Goal: Information Seeking & Learning: Learn about a topic

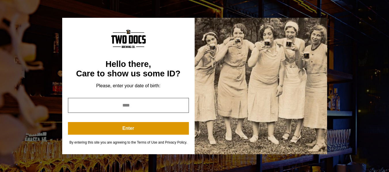
click at [131, 107] on input "year" at bounding box center [128, 105] width 121 height 15
type input "*"
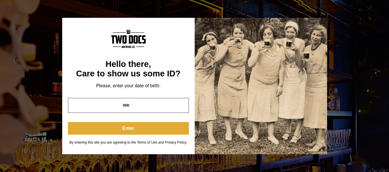
type input "****"
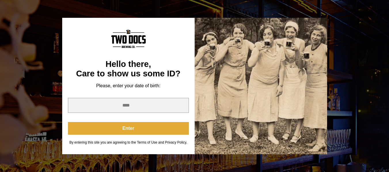
click at [138, 128] on button "Enter" at bounding box center [128, 128] width 121 height 13
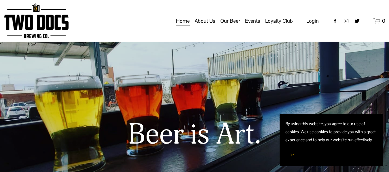
click at [293, 153] on span "OK" at bounding box center [291, 155] width 5 height 5
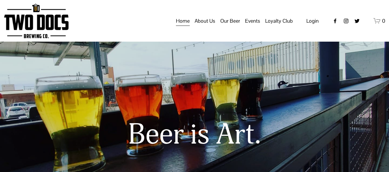
click at [0, 0] on span "Vendors & Musicians" at bounding box center [0, 0] width 0 height 0
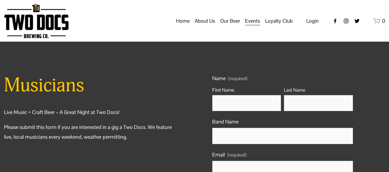
click at [0, 0] on span "Calendar" at bounding box center [0, 0] width 0 height 0
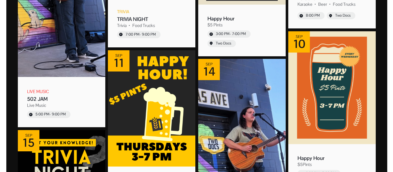
scroll to position [432, 0]
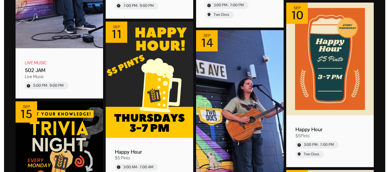
click at [217, 67] on img "Event: 502 JAM" at bounding box center [239, 124] width 87 height 189
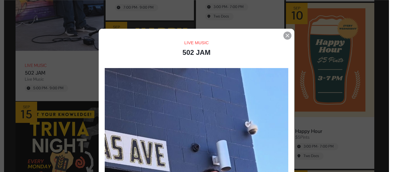
click at [286, 37] on icon "Event details popup" at bounding box center [287, 35] width 3 height 3
